Goal: Information Seeking & Learning: Learn about a topic

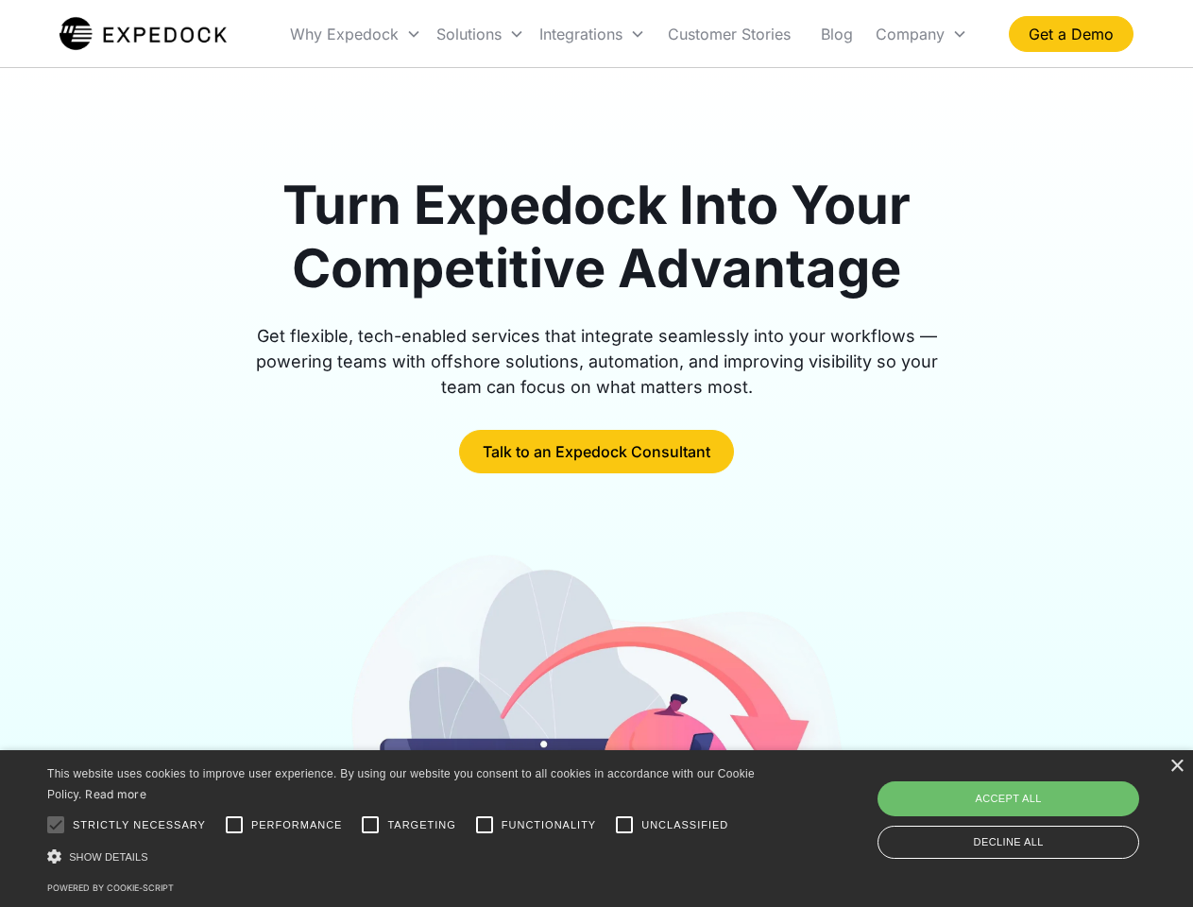
click at [629, 34] on div "Integrations" at bounding box center [592, 34] width 121 height 64
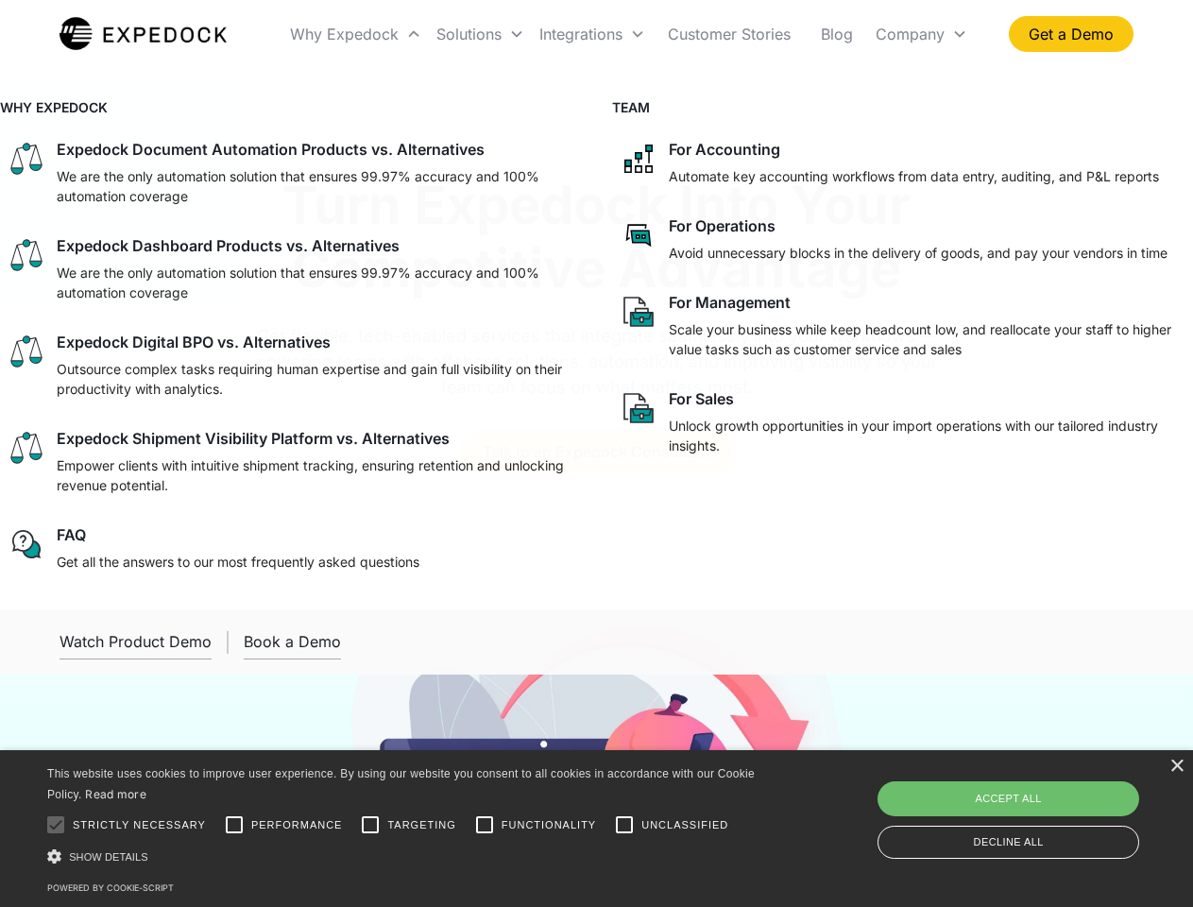
click at [356, 34] on div "Why Expedock" at bounding box center [344, 34] width 109 height 19
click at [480, 34] on div "Solutions" at bounding box center [468, 34] width 65 height 19
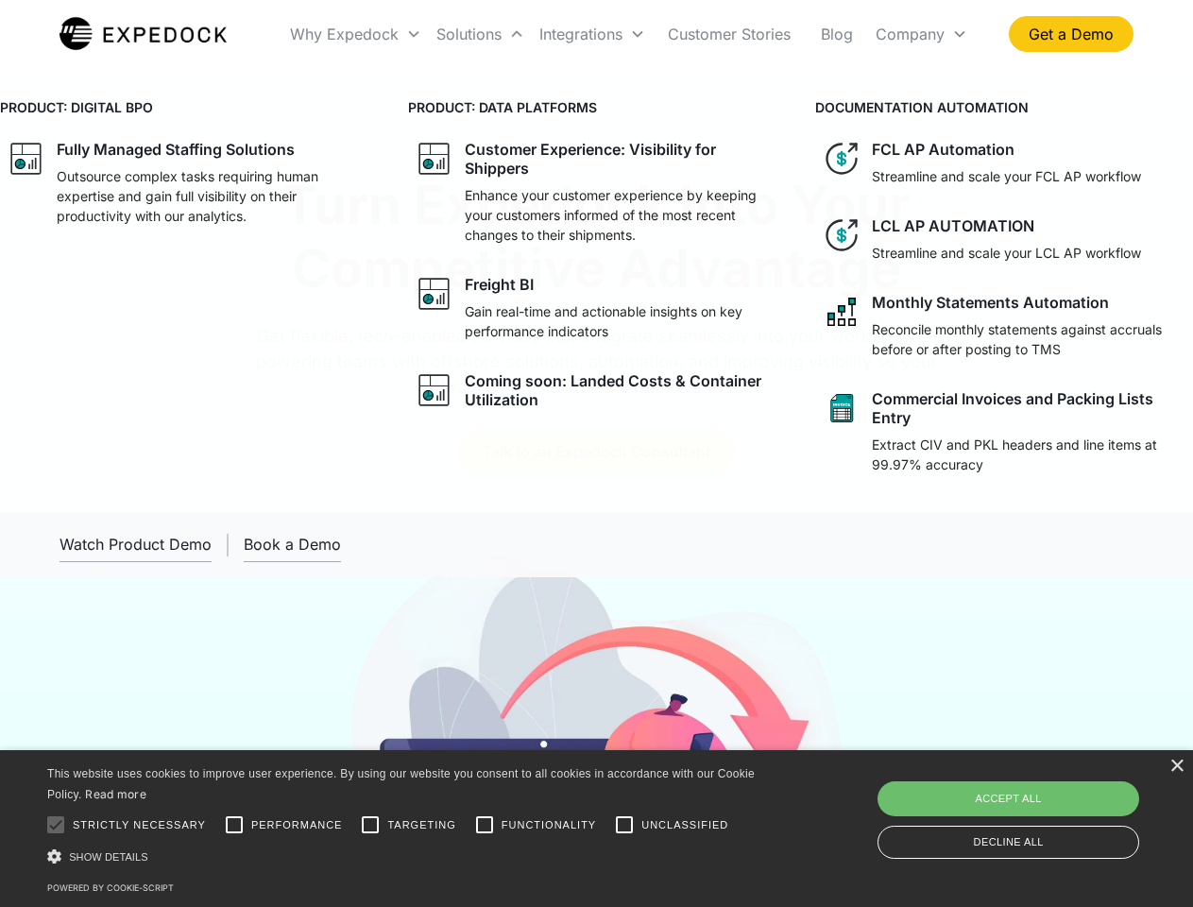
click at [592, 34] on div "Integrations" at bounding box center [580, 34] width 83 height 19
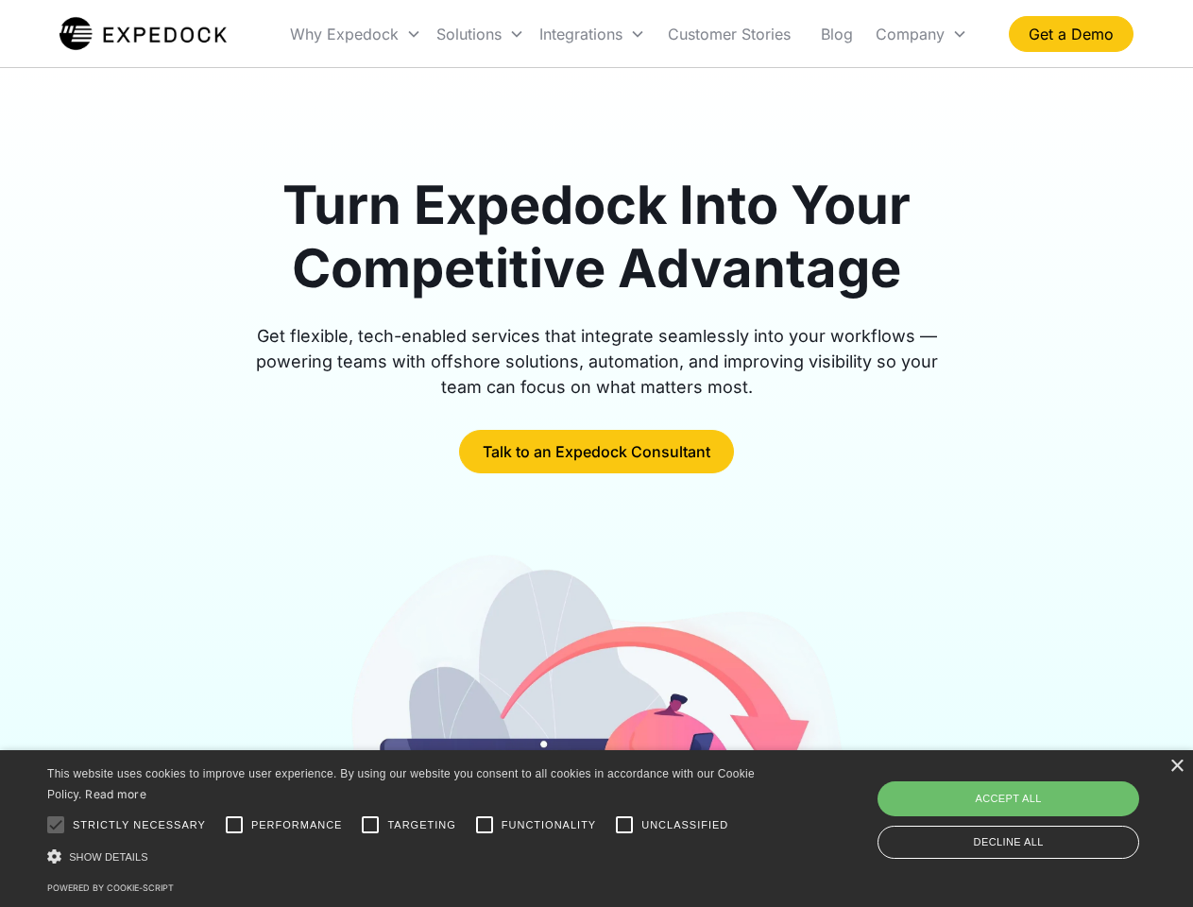
click at [921, 34] on div "Company" at bounding box center [910, 34] width 69 height 19
click at [56, 825] on div at bounding box center [56, 825] width 38 height 38
click at [234, 825] on input "Performance" at bounding box center [234, 825] width 38 height 38
checkbox input "true"
click at [370, 825] on input "Targeting" at bounding box center [370, 825] width 38 height 38
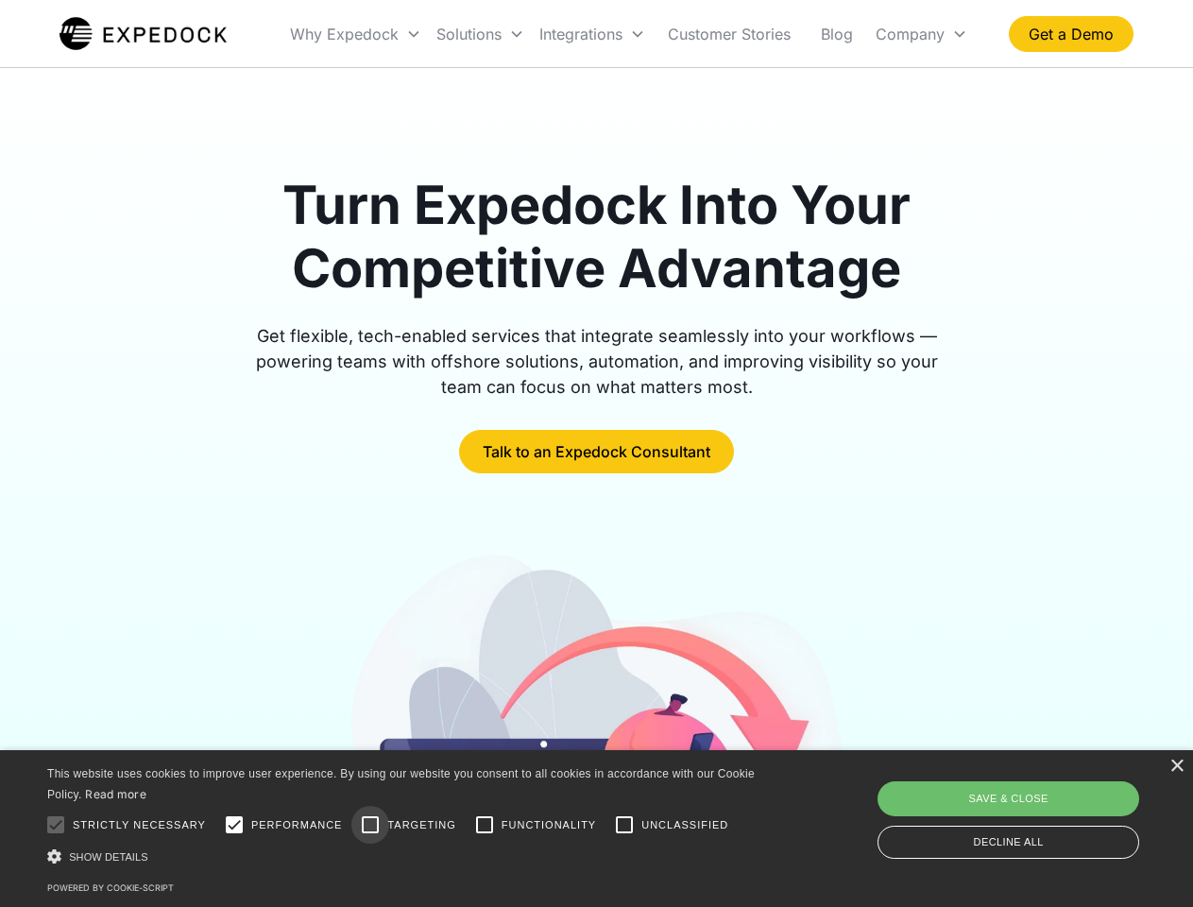
checkbox input "true"
click at [485, 825] on input "Functionality" at bounding box center [485, 825] width 38 height 38
checkbox input "true"
click at [624, 825] on input "Unclassified" at bounding box center [624, 825] width 38 height 38
checkbox input "true"
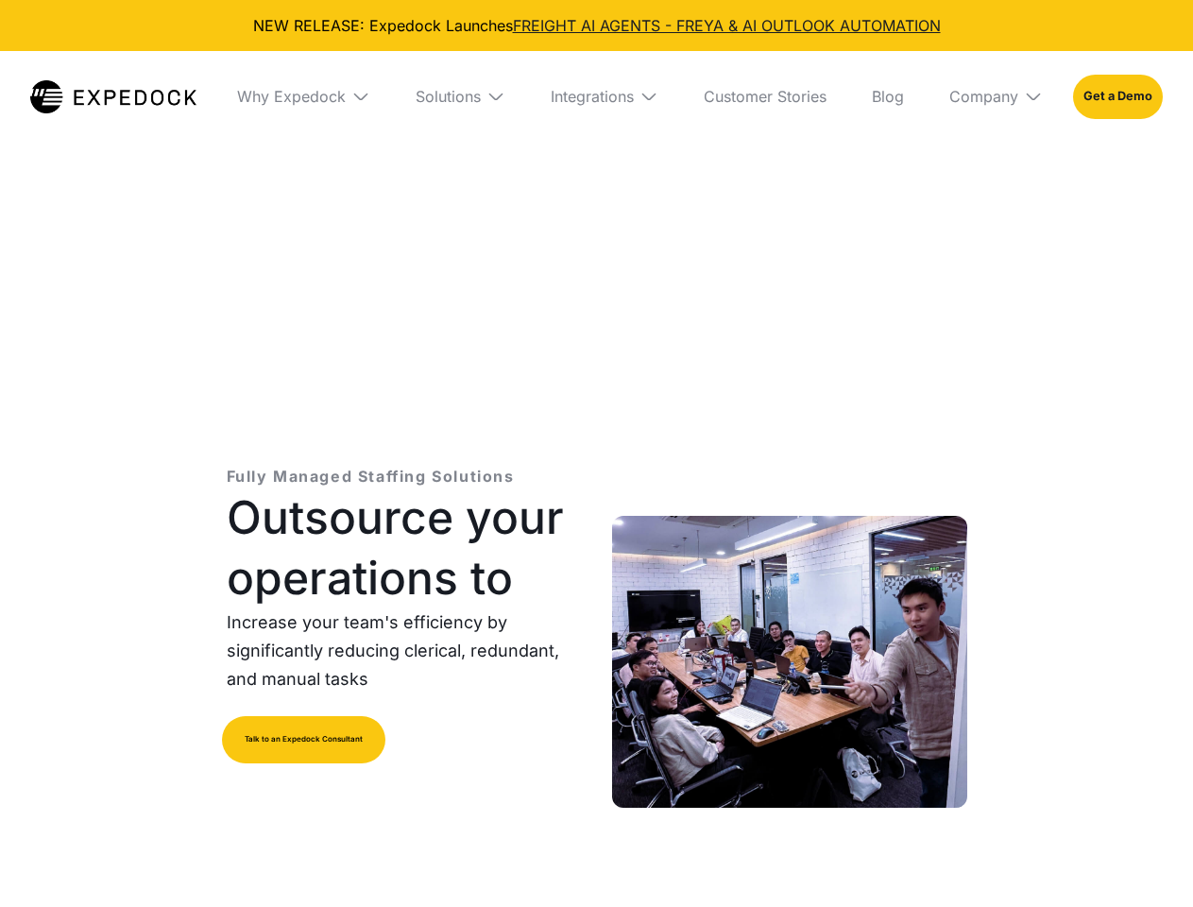
select select
